Goal: Information Seeking & Learning: Learn about a topic

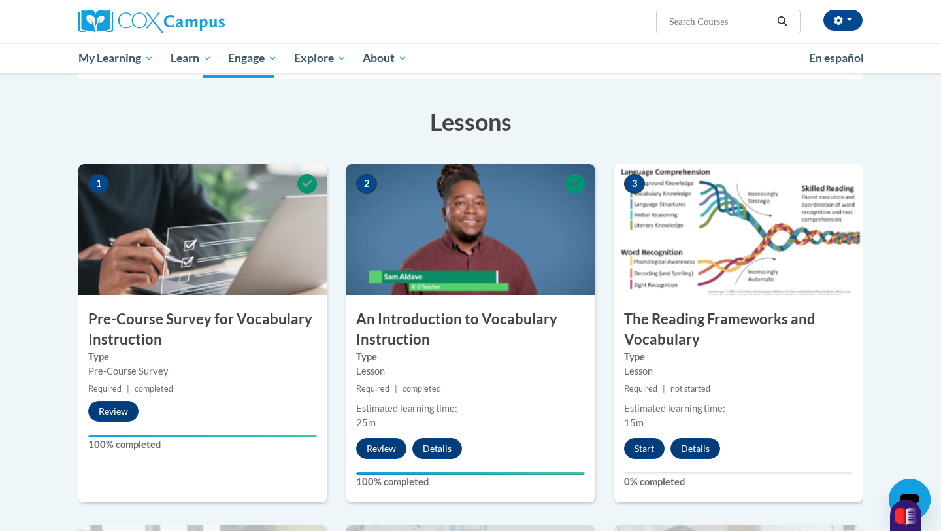
scroll to position [192, 0]
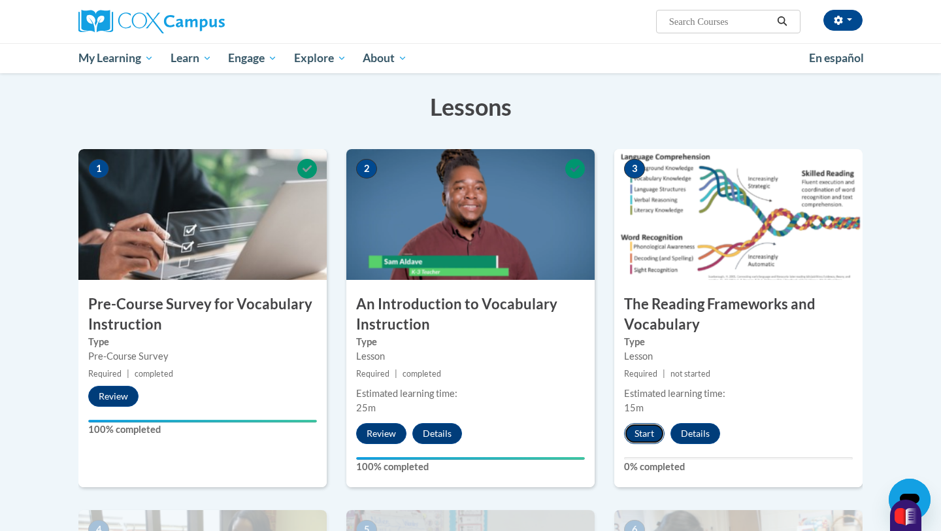
click at [640, 433] on button "Start" at bounding box center [644, 433] width 41 height 21
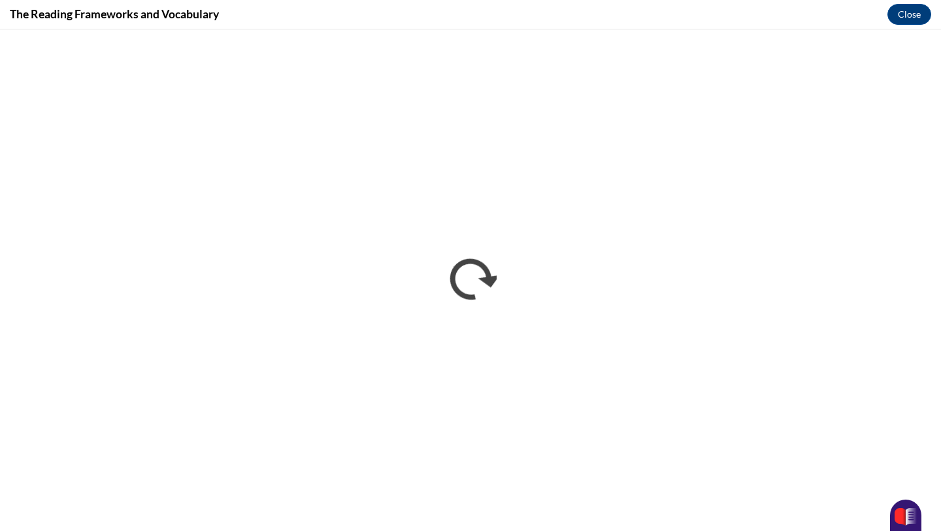
scroll to position [0, 0]
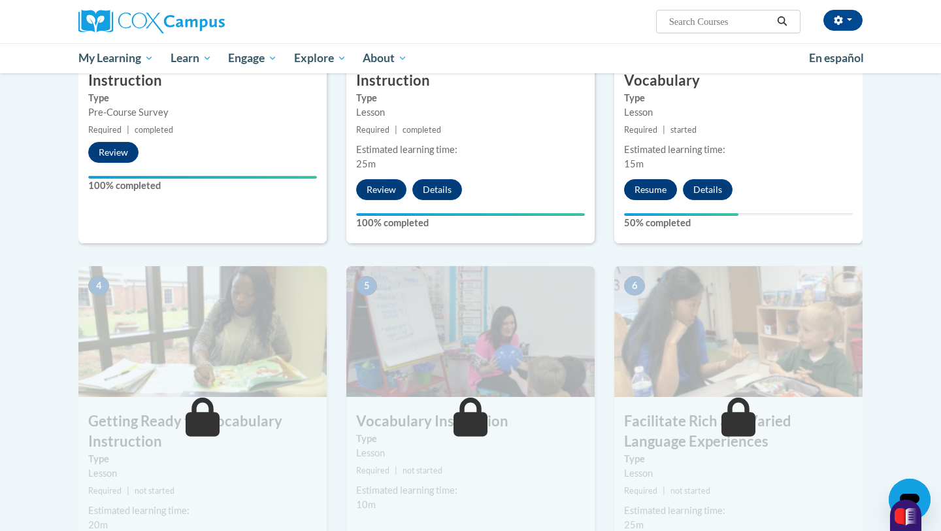
scroll to position [327, 0]
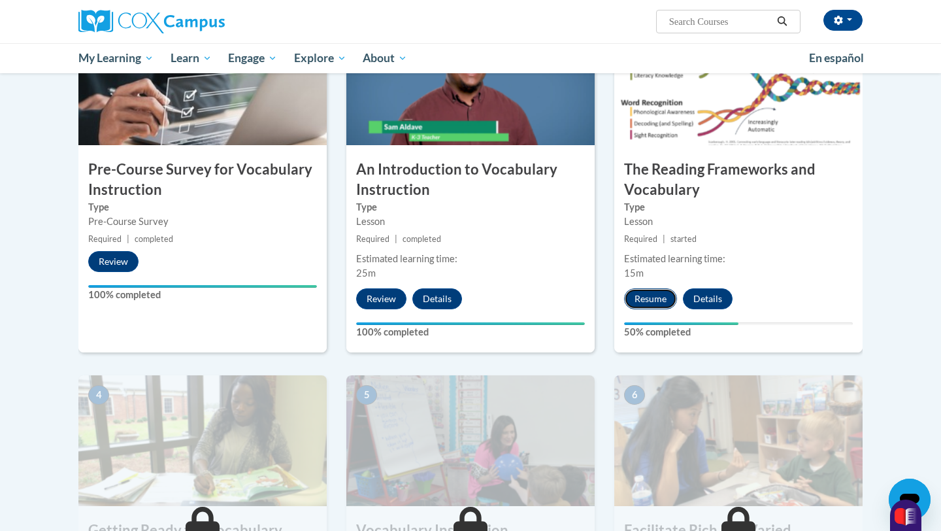
click at [645, 301] on button "Resume" at bounding box center [650, 298] width 53 height 21
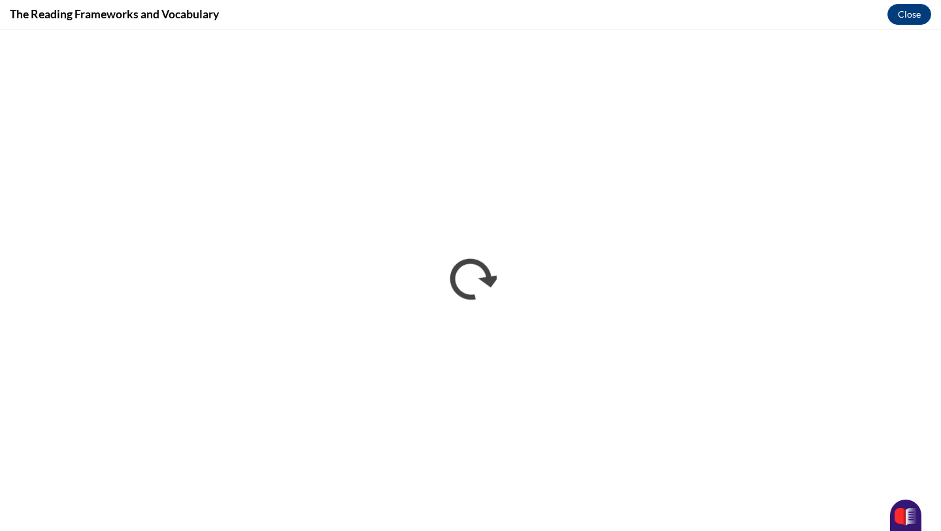
scroll to position [0, 0]
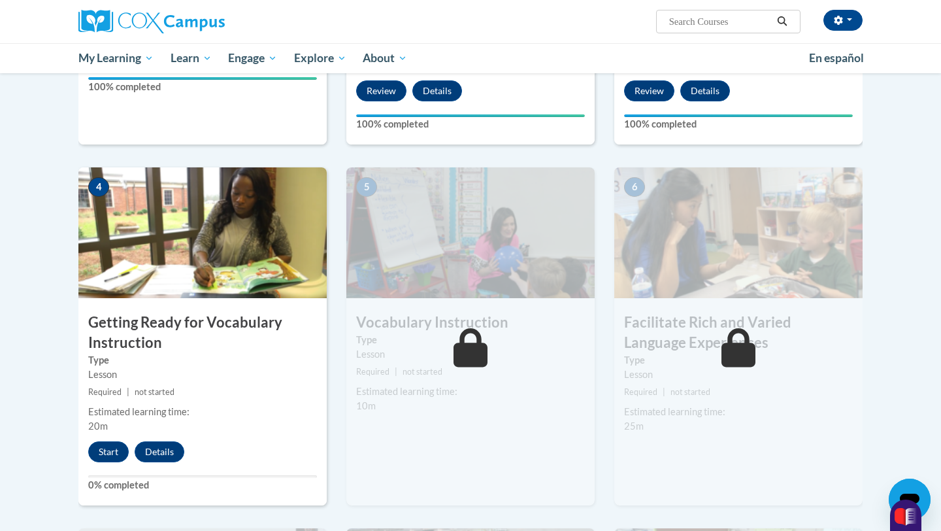
scroll to position [538, 0]
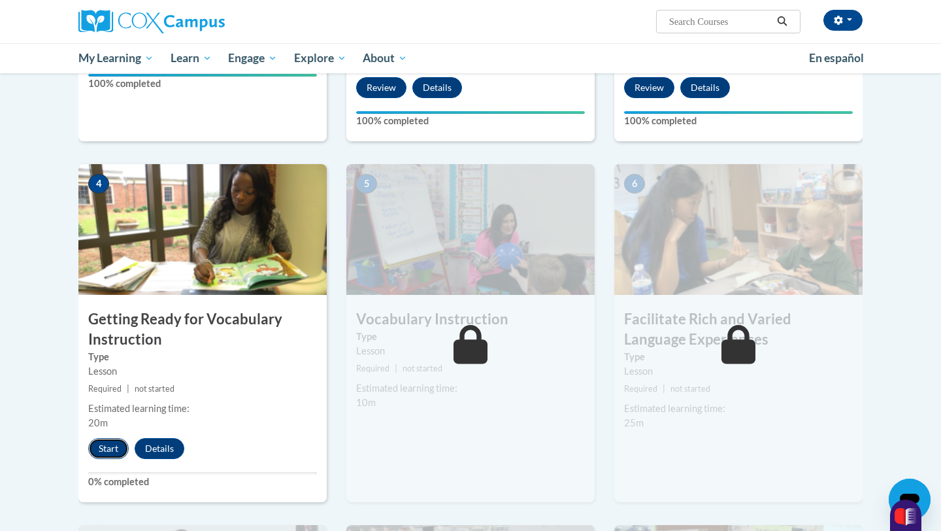
click at [101, 450] on button "Start" at bounding box center [108, 448] width 41 height 21
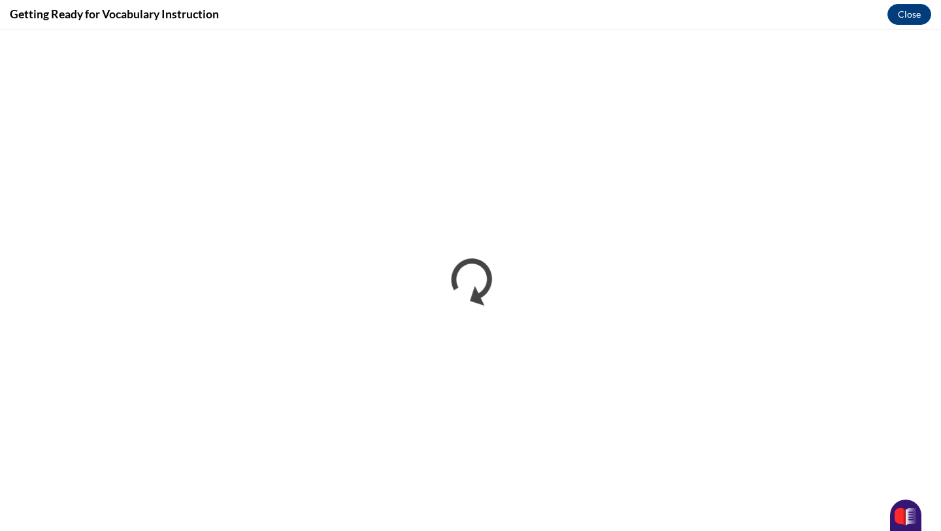
scroll to position [0, 0]
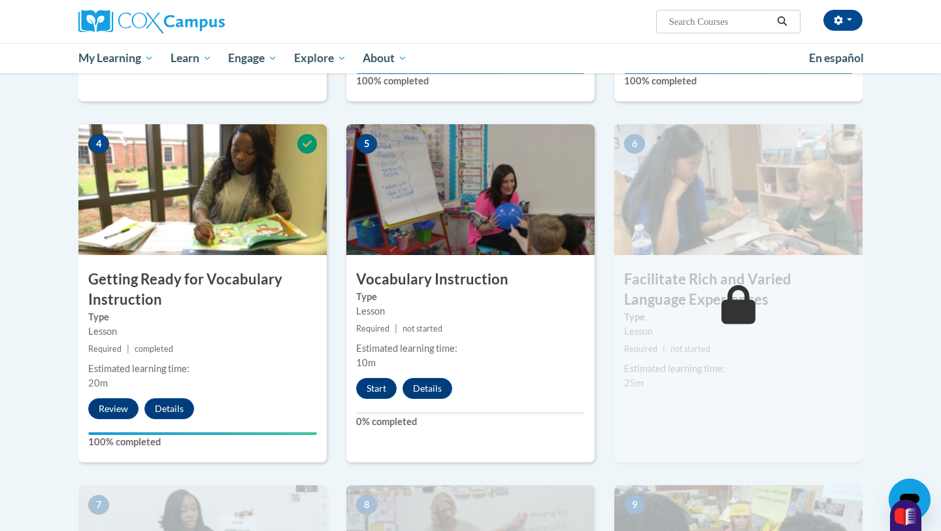
scroll to position [615, 0]
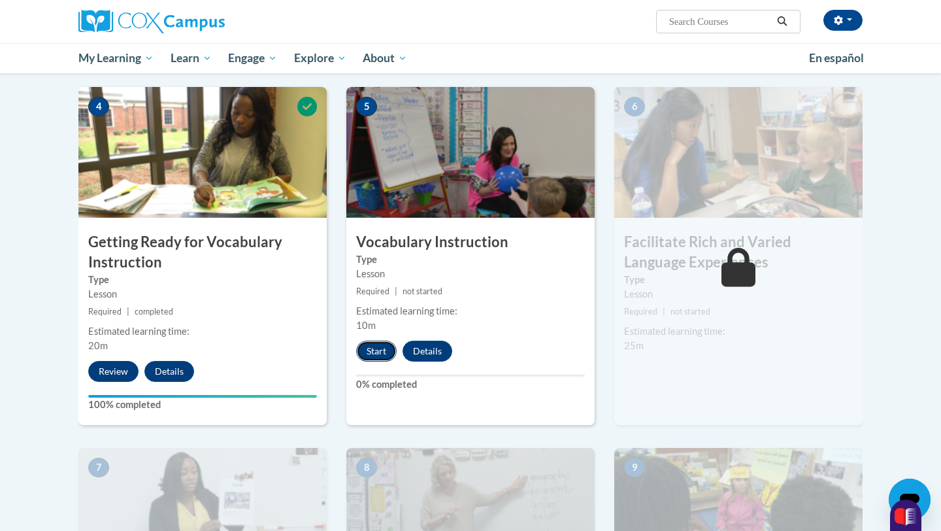
click at [373, 353] on button "Start" at bounding box center [376, 350] width 41 height 21
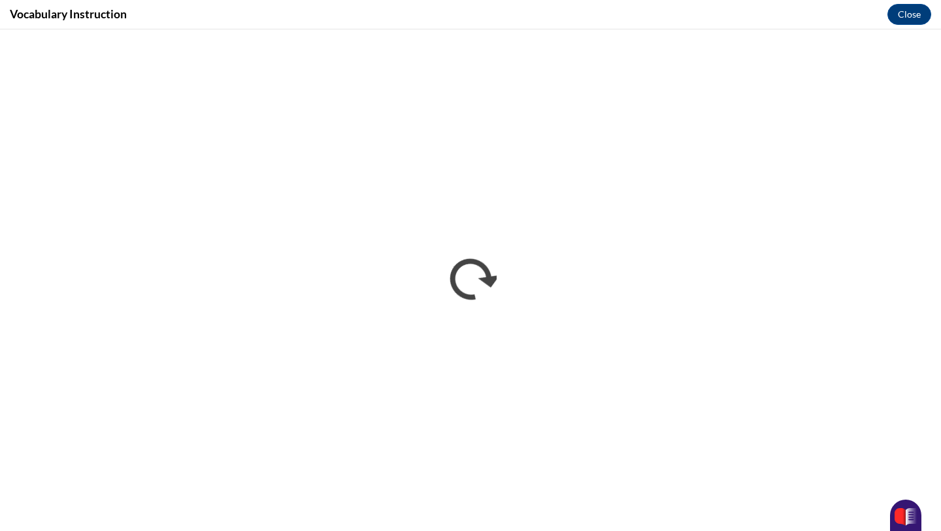
scroll to position [0, 0]
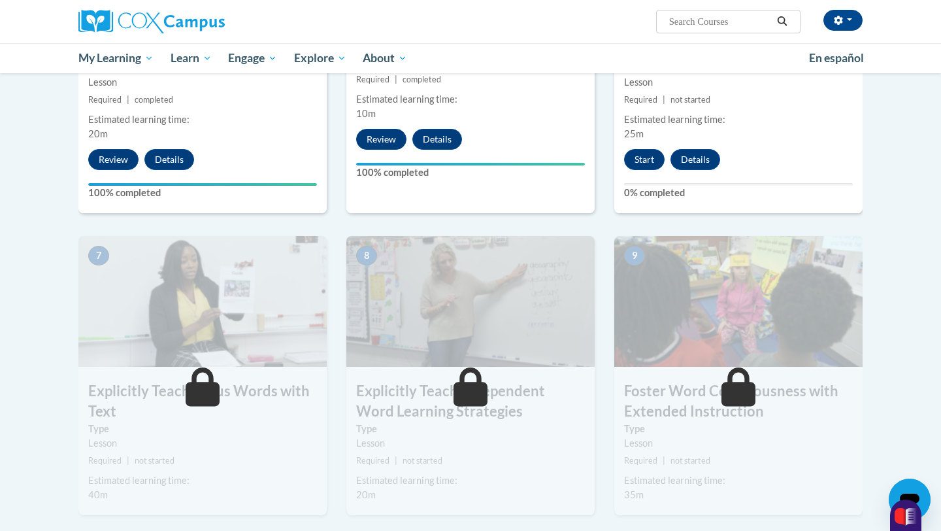
scroll to position [762, 0]
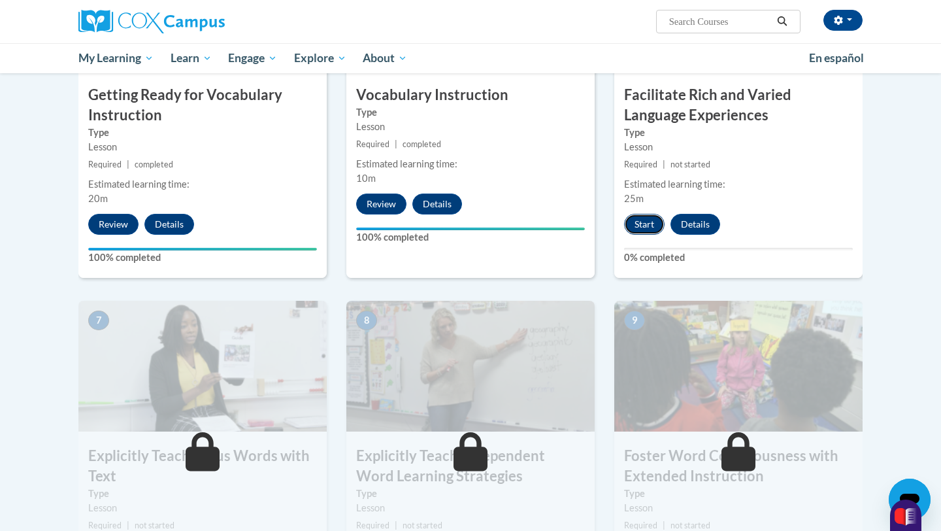
click at [643, 227] on button "Start" at bounding box center [644, 224] width 41 height 21
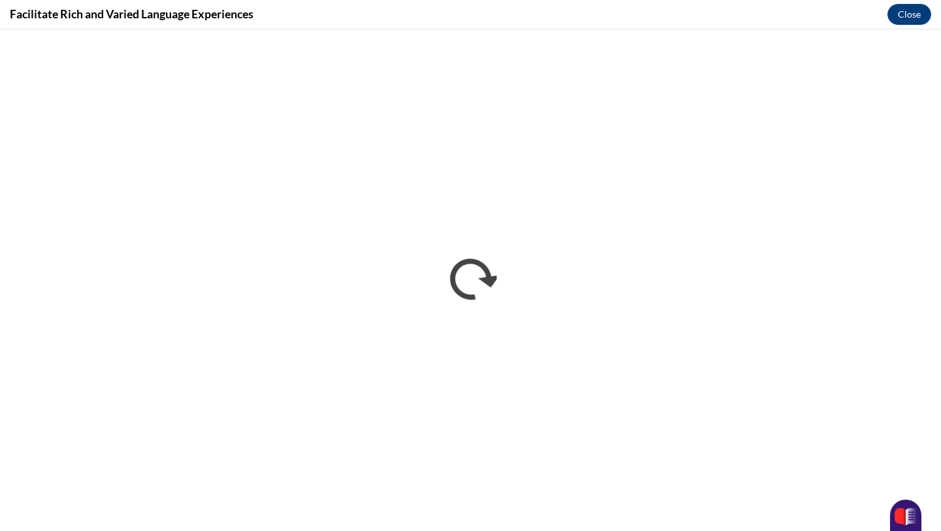
scroll to position [0, 0]
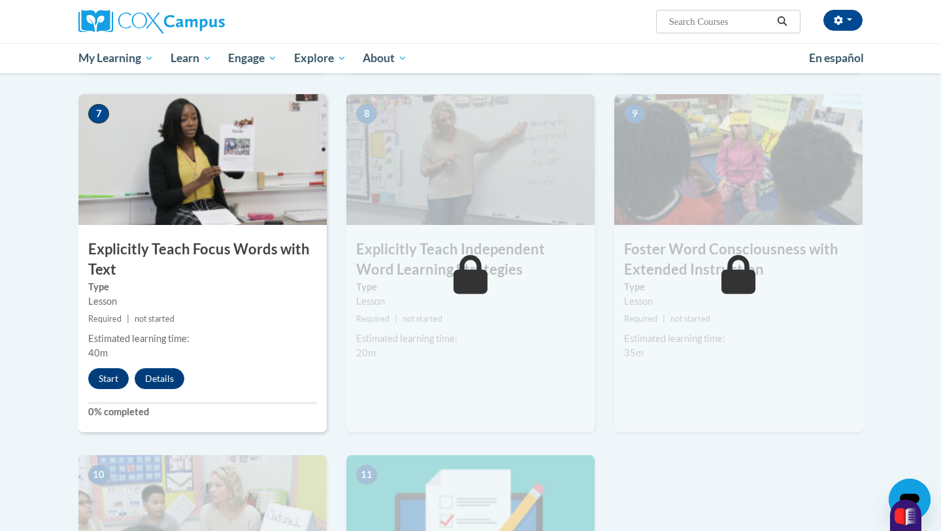
scroll to position [875, 0]
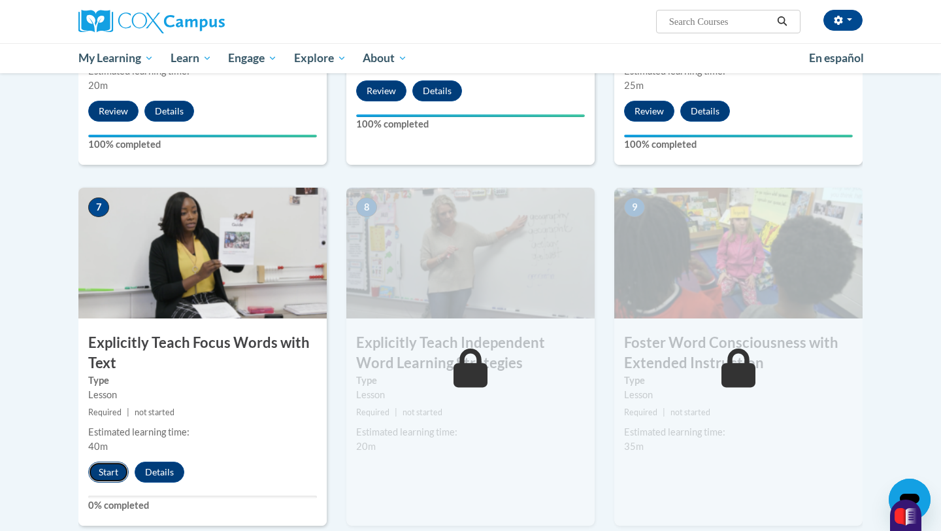
click at [99, 468] on button "Start" at bounding box center [108, 471] width 41 height 21
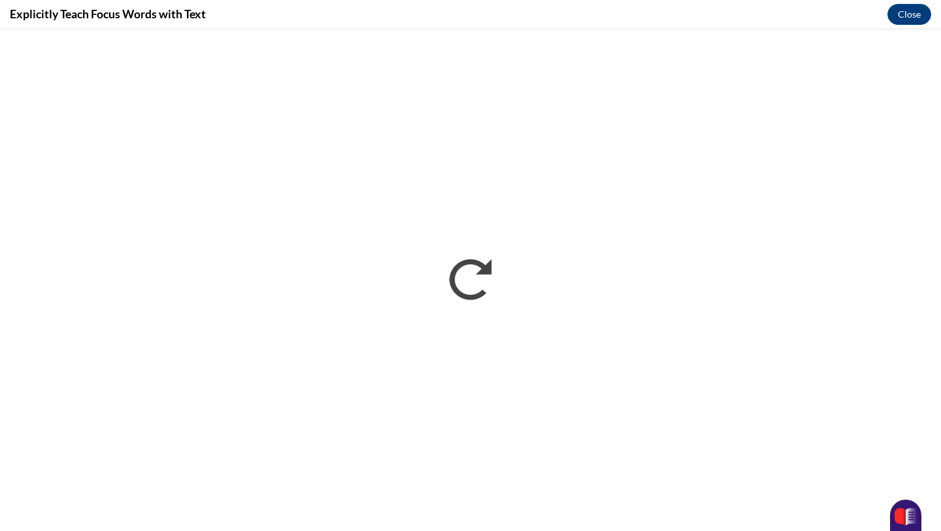
scroll to position [0, 0]
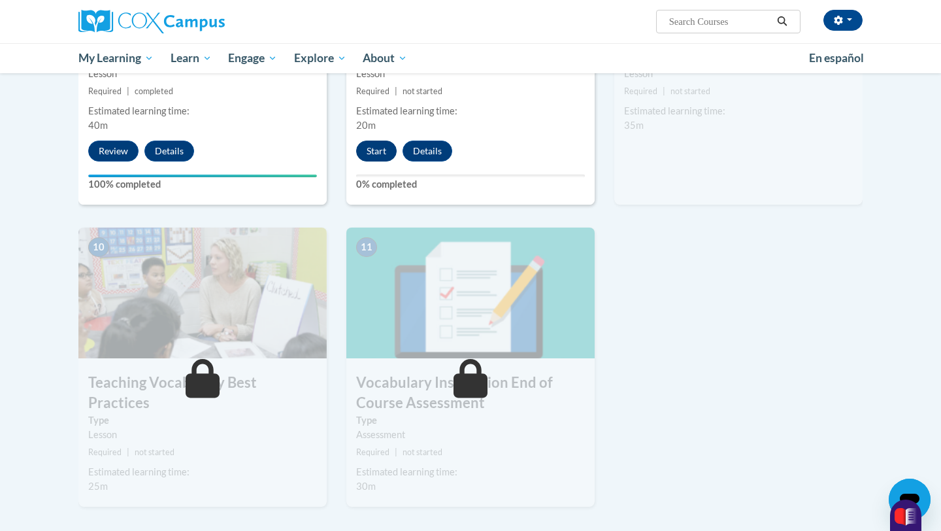
scroll to position [1212, 0]
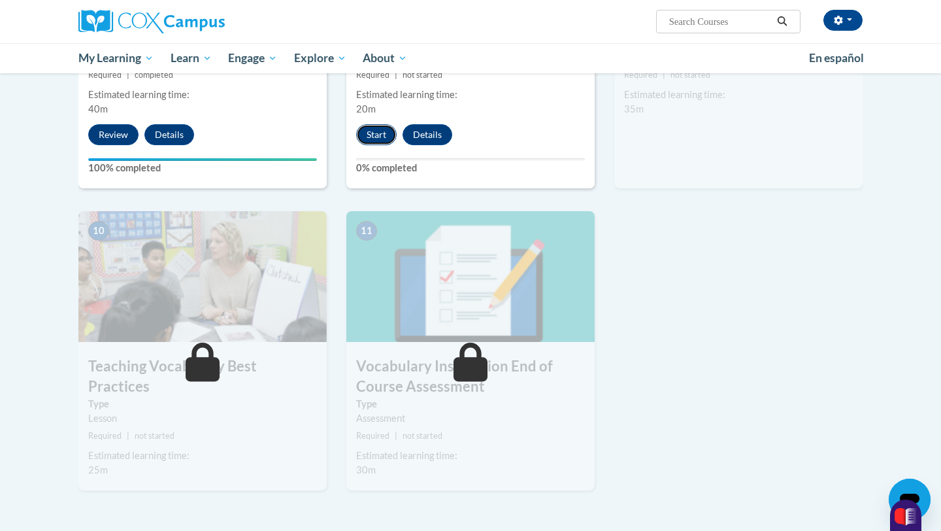
click at [380, 135] on button "Start" at bounding box center [376, 134] width 41 height 21
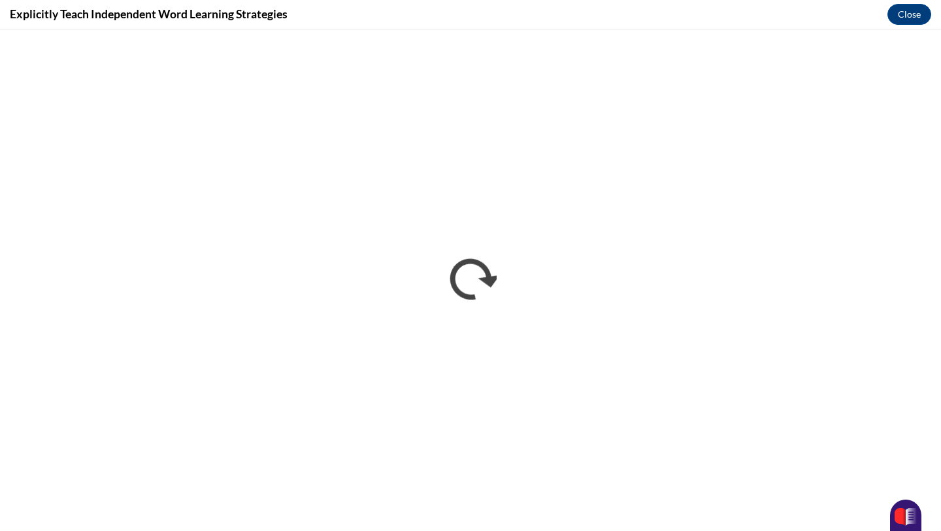
scroll to position [0, 0]
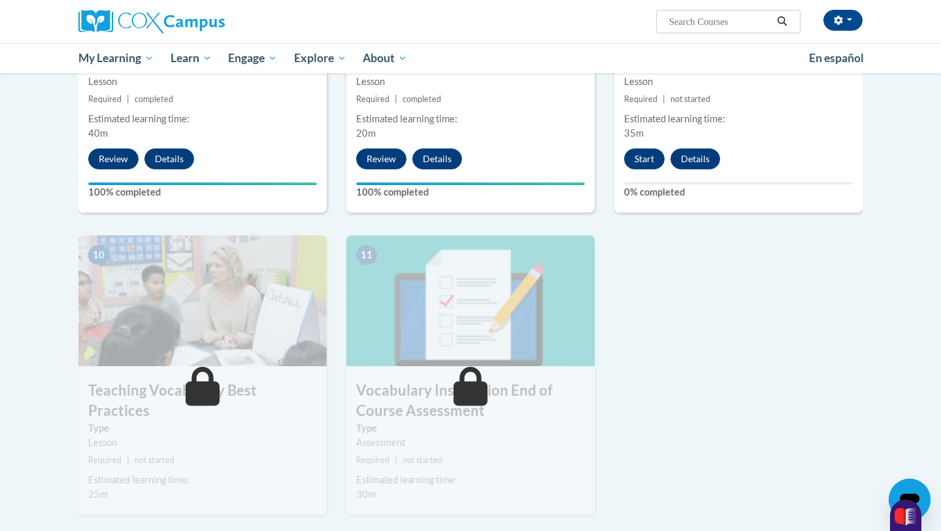
scroll to position [1191, 0]
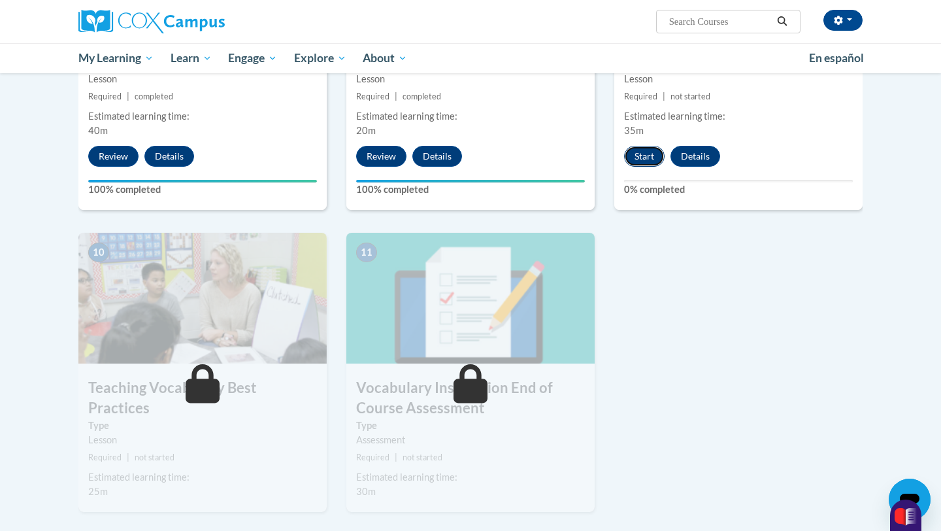
click at [638, 165] on button "Start" at bounding box center [644, 156] width 41 height 21
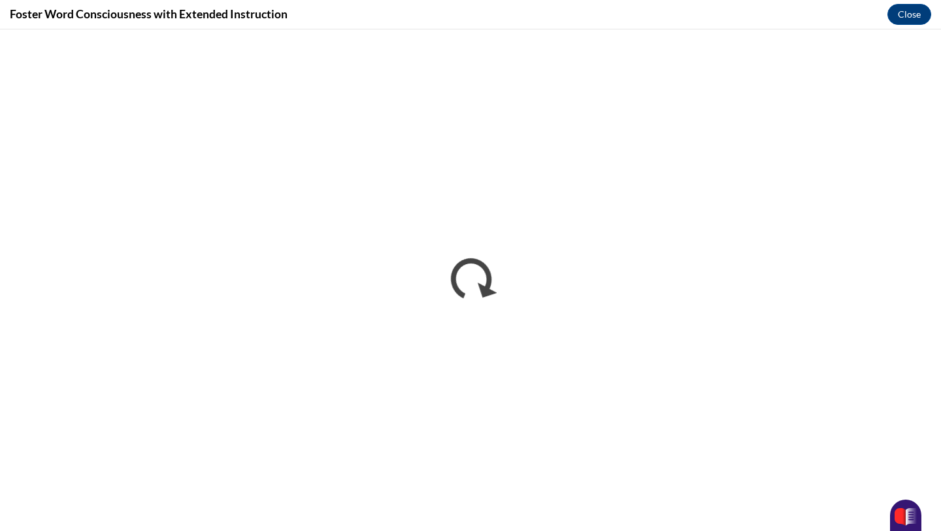
scroll to position [0, 0]
